Goal: Information Seeking & Learning: Check status

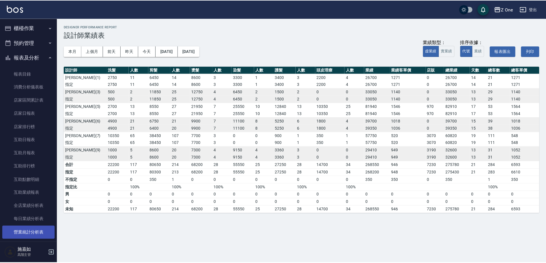
scroll to position [86, 0]
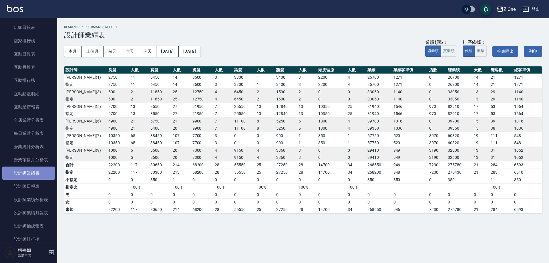
click at [33, 169] on link "設計師業績表" at bounding box center [28, 172] width 53 height 13
click at [31, 185] on link "設計師日報表" at bounding box center [28, 186] width 53 height 13
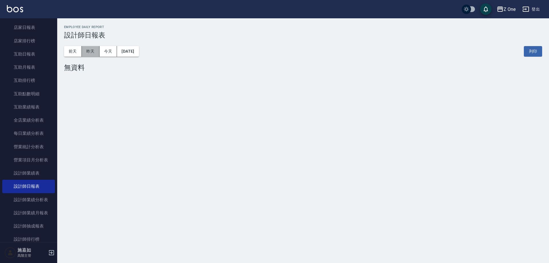
click at [85, 50] on button "昨天" at bounding box center [91, 51] width 18 height 11
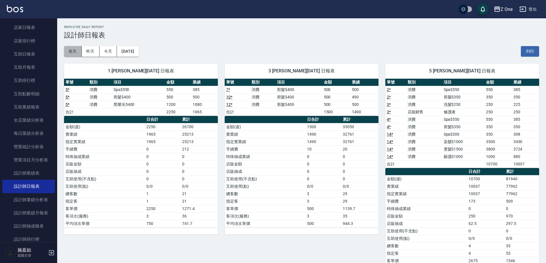
click at [77, 47] on button "前天" at bounding box center [73, 51] width 18 height 11
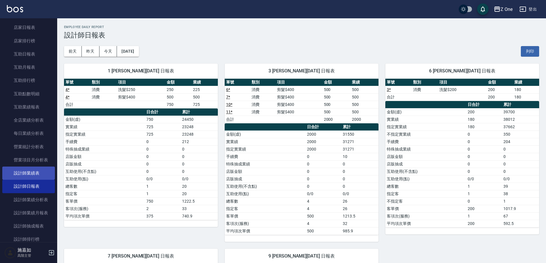
click at [40, 168] on link "設計師業績表" at bounding box center [28, 172] width 53 height 13
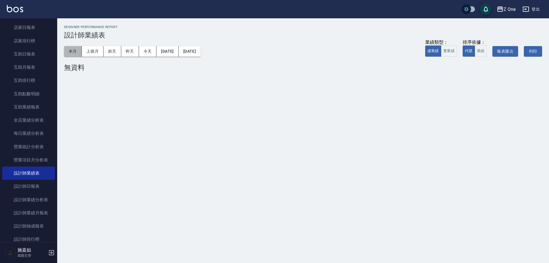
click at [74, 51] on button "本月" at bounding box center [73, 51] width 18 height 11
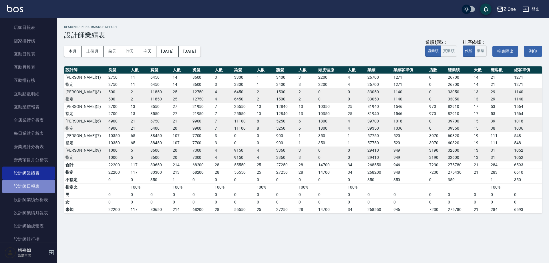
click at [44, 182] on link "設計師日報表" at bounding box center [28, 186] width 53 height 13
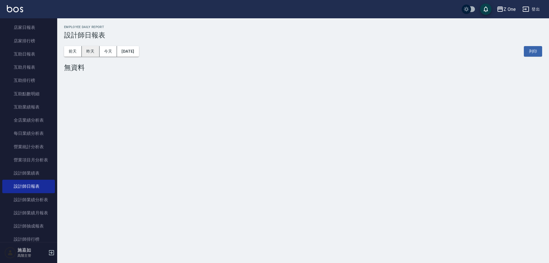
click at [94, 48] on button "昨天" at bounding box center [91, 51] width 18 height 11
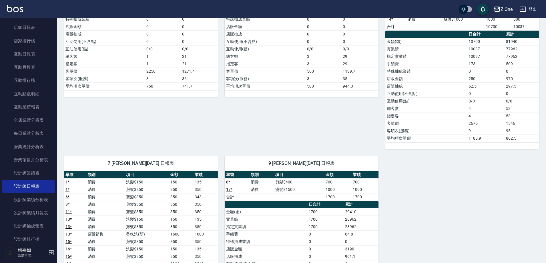
scroll to position [172, 0]
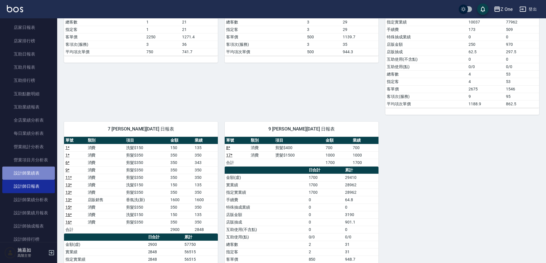
click at [37, 172] on link "設計師業績表" at bounding box center [28, 172] width 53 height 13
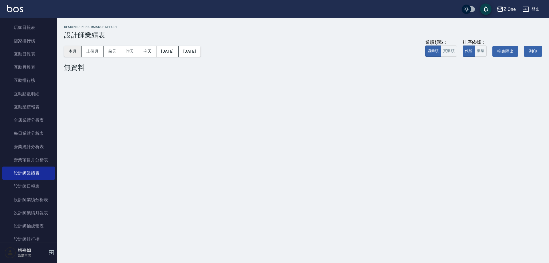
click at [79, 49] on button "本月" at bounding box center [73, 51] width 18 height 11
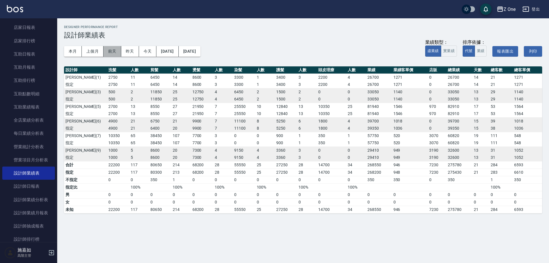
click at [114, 53] on button "前天" at bounding box center [113, 51] width 18 height 11
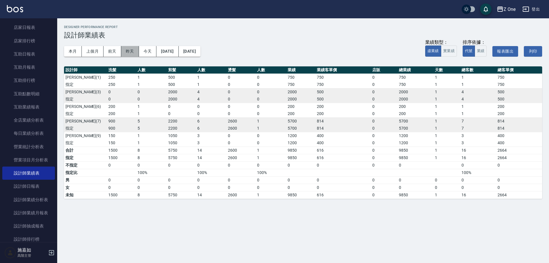
click at [127, 53] on button "昨天" at bounding box center [130, 51] width 18 height 11
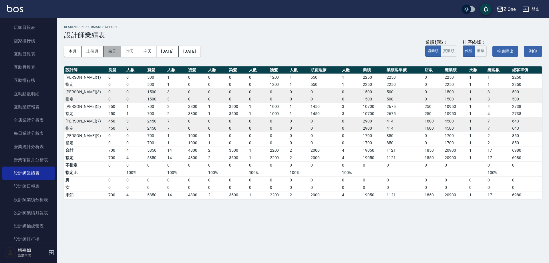
click at [119, 52] on button "前天" at bounding box center [113, 51] width 18 height 11
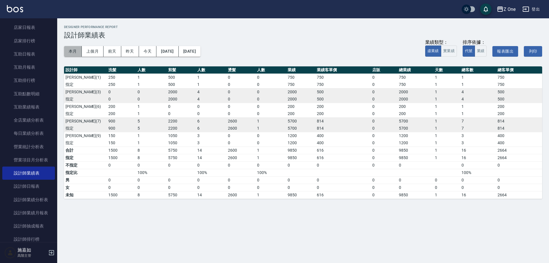
click at [70, 53] on button "本月" at bounding box center [73, 51] width 18 height 11
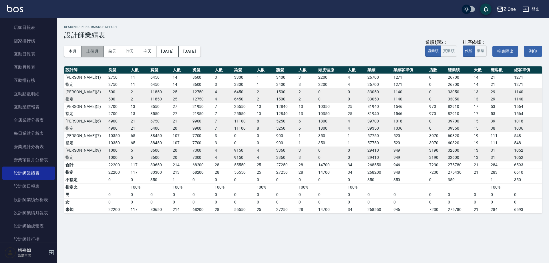
click at [94, 53] on button "上個月" at bounding box center [93, 51] width 22 height 11
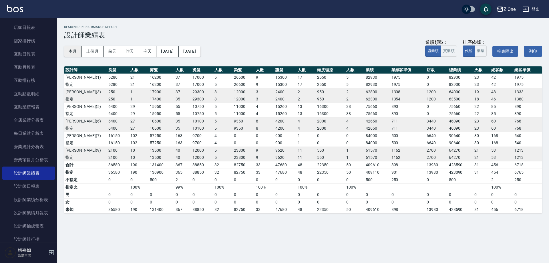
click at [74, 53] on button "本月" at bounding box center [73, 51] width 18 height 11
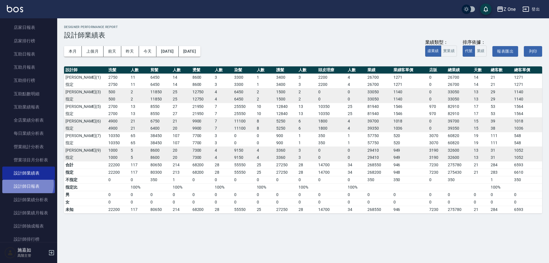
click at [25, 184] on link "設計師日報表" at bounding box center [28, 186] width 53 height 13
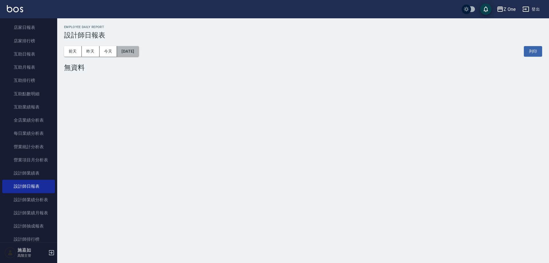
click at [139, 53] on button "[DATE]" at bounding box center [128, 51] width 22 height 11
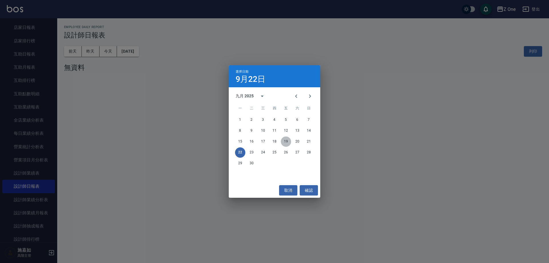
click at [286, 144] on button "19" at bounding box center [286, 141] width 10 height 10
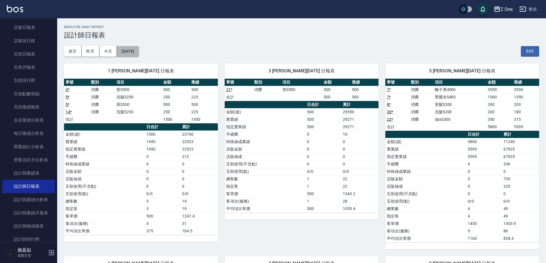
click at [139, 53] on button "[DATE]" at bounding box center [128, 51] width 22 height 11
click at [139, 51] on button "[DATE]" at bounding box center [128, 51] width 22 height 11
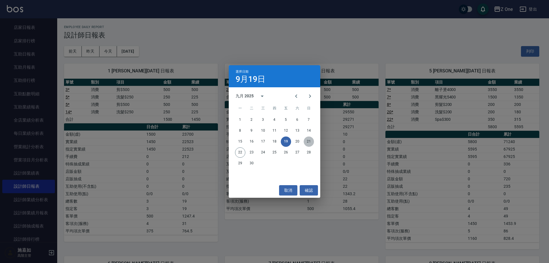
click at [310, 141] on button "21" at bounding box center [309, 141] width 10 height 10
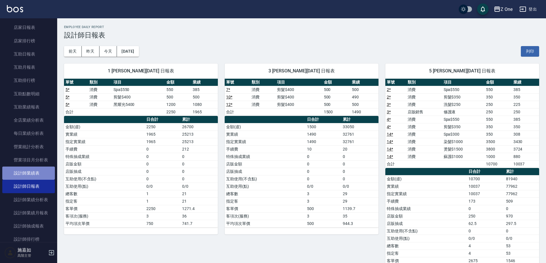
click at [37, 171] on link "設計師業績表" at bounding box center [28, 172] width 53 height 13
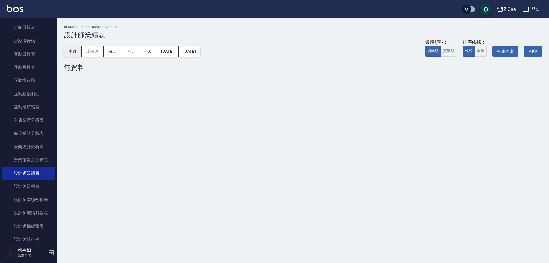
click at [71, 50] on button "本月" at bounding box center [73, 51] width 18 height 11
